Goal: Find specific page/section: Find specific page/section

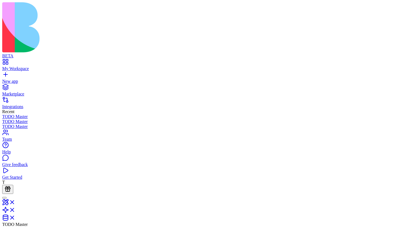
drag, startPoint x: 174, startPoint y: 36, endPoint x: 295, endPoint y: 45, distance: 120.5
